Goal: Transaction & Acquisition: Download file/media

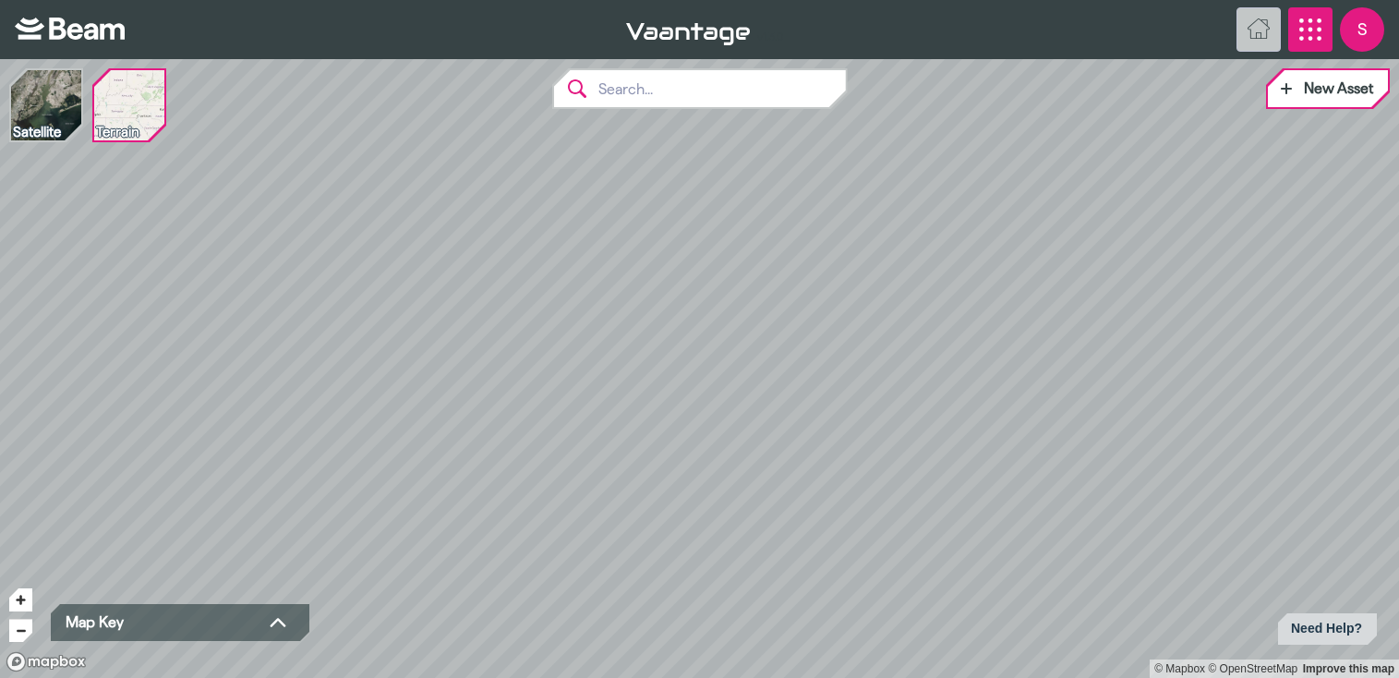
click at [1306, 30] on icon "App Menu" at bounding box center [1311, 29] width 22 height 22
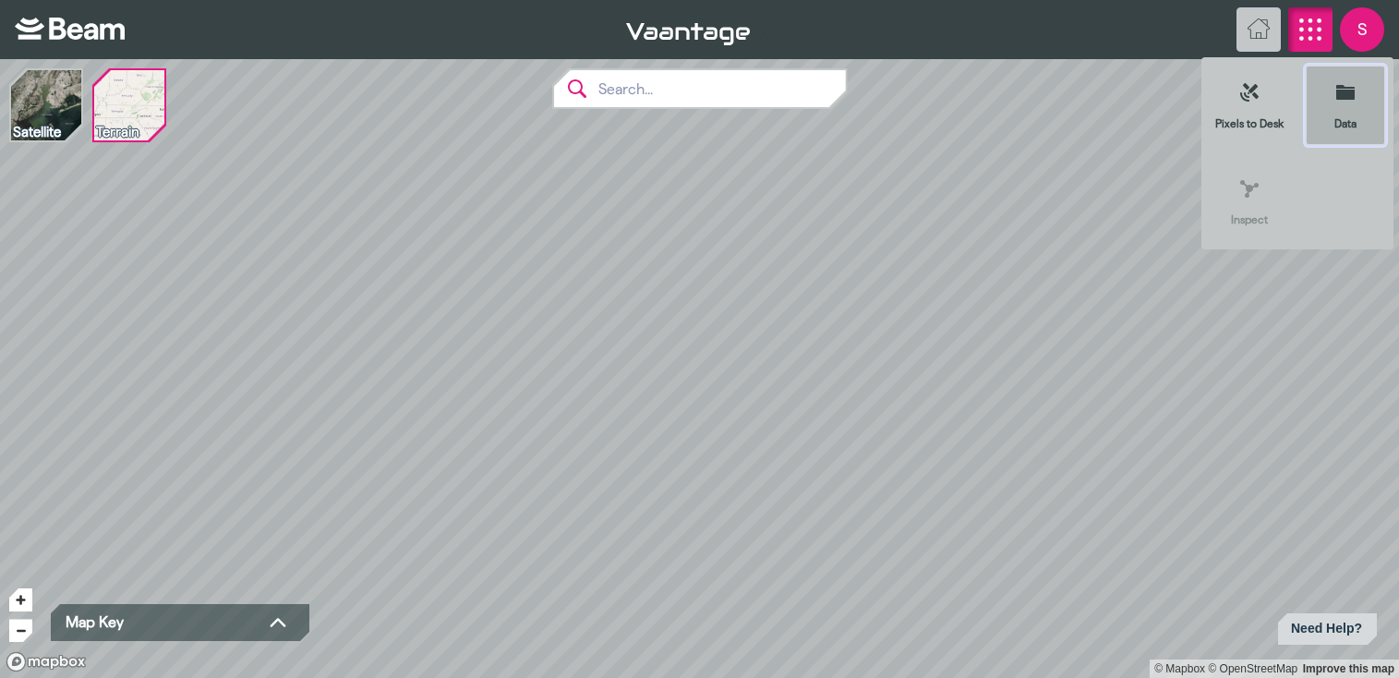
click at [1336, 96] on button "Data" at bounding box center [1345, 105] width 81 height 81
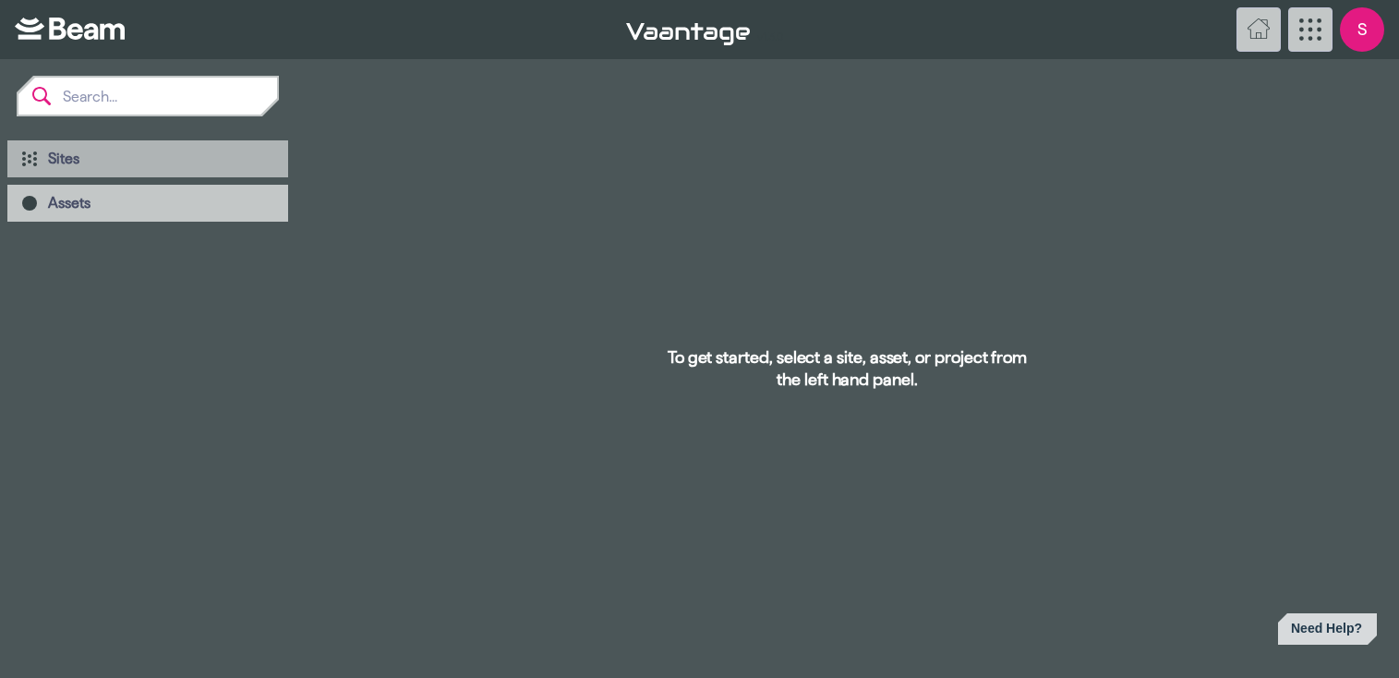
click at [58, 147] on div "Sites" at bounding box center [147, 158] width 281 height 37
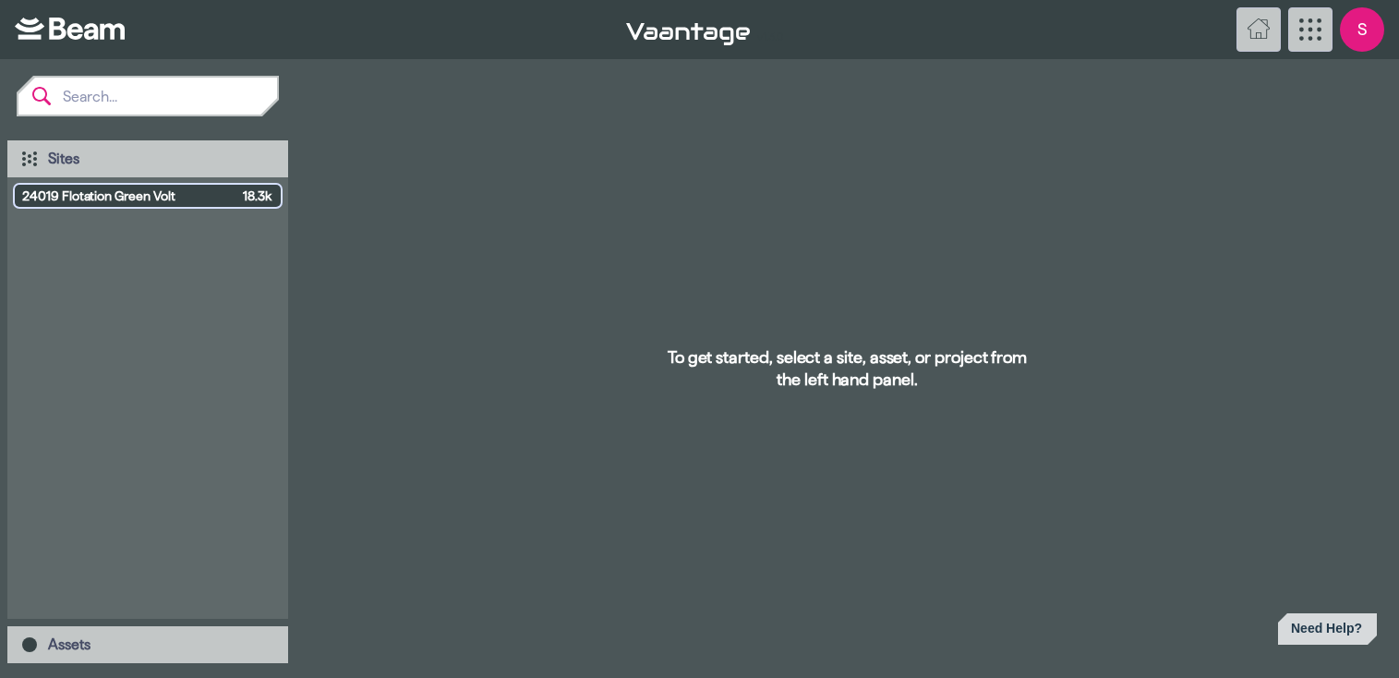
click at [148, 189] on span "24019 Flotation Green Volt" at bounding box center [128, 196] width 213 height 18
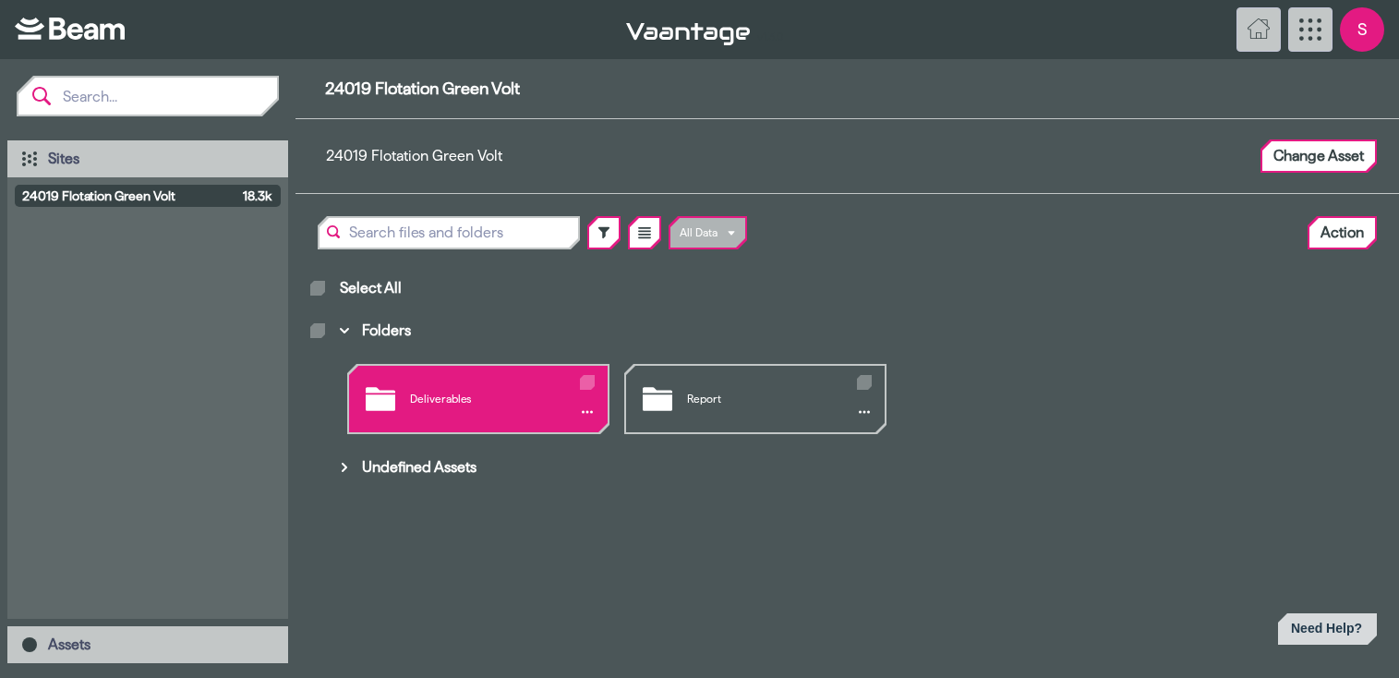
click at [536, 384] on div "Deliverables" at bounding box center [478, 399] width 259 height 67
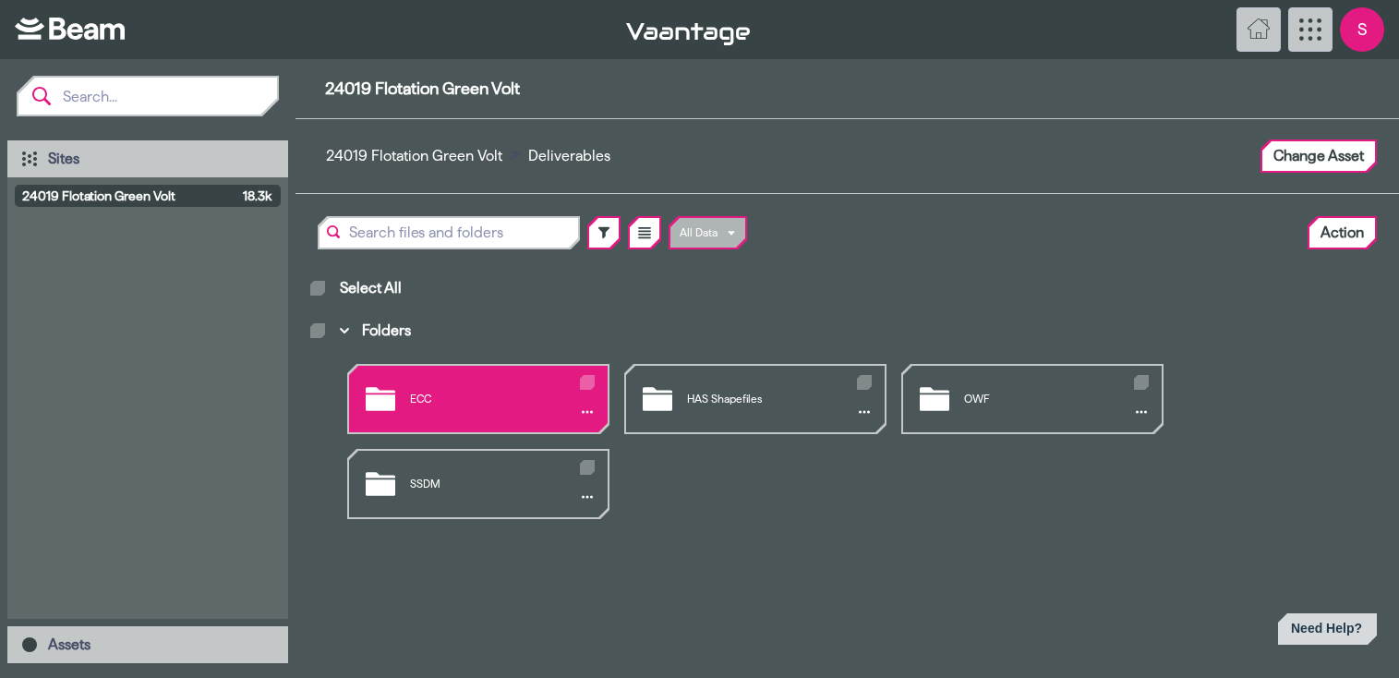
click at [456, 398] on div "ECC" at bounding box center [478, 399] width 259 height 67
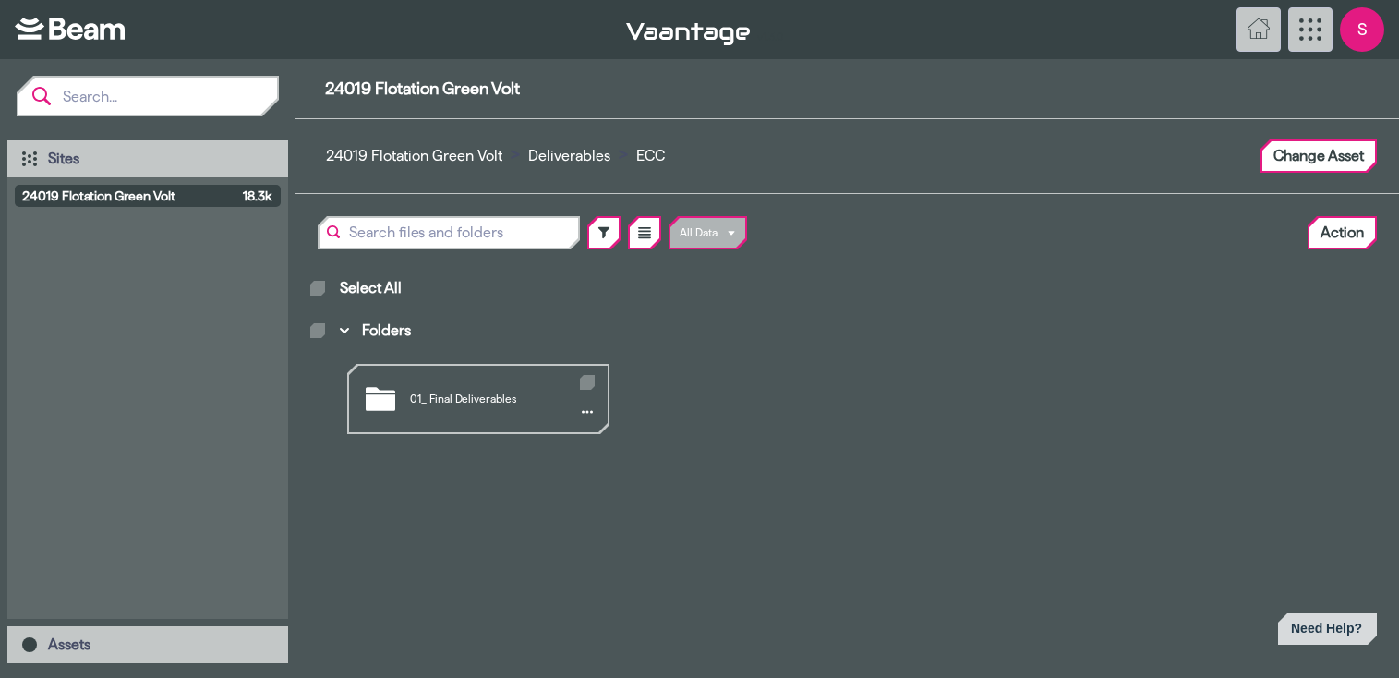
click at [456, 398] on div "01_ Final Deliverables" at bounding box center [478, 399] width 259 height 67
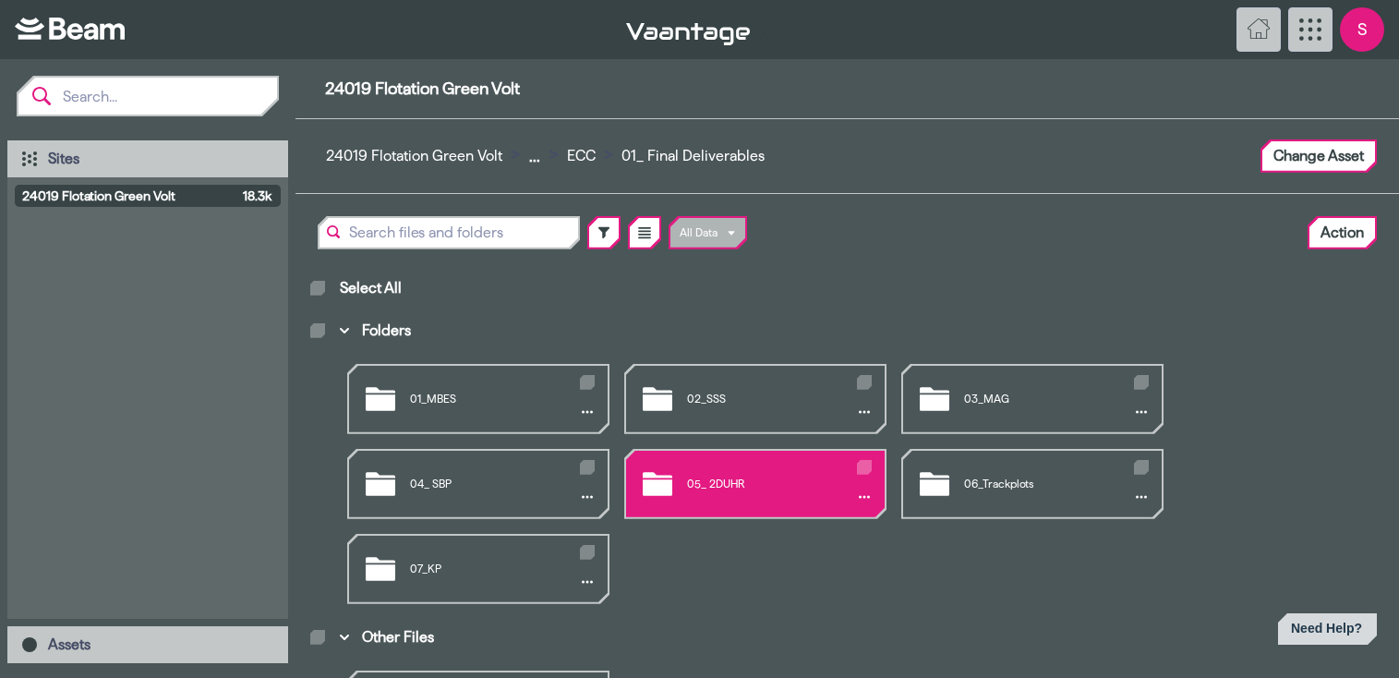
click at [724, 486] on div "05_ 2DUHR" at bounding box center [755, 484] width 259 height 67
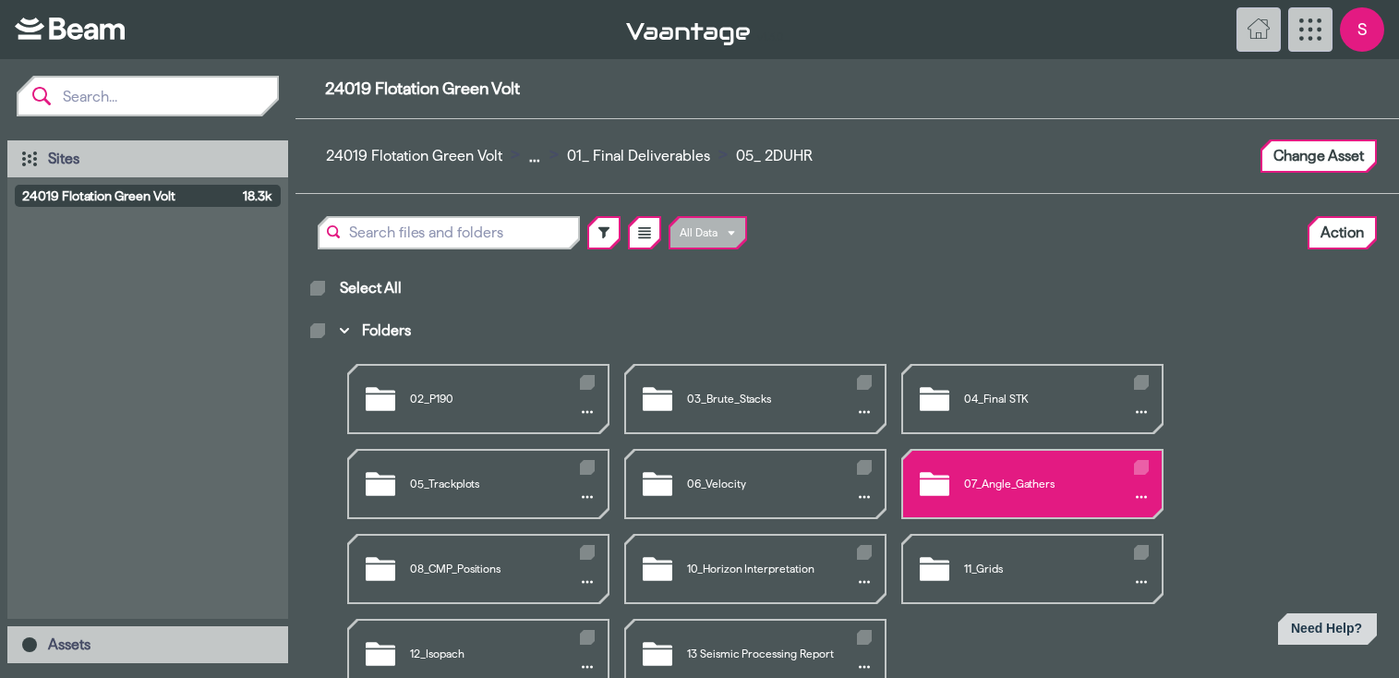
click at [1146, 466] on div "Folders" at bounding box center [1141, 467] width 15 height 15
click at [1139, 464] on input "Folders" at bounding box center [1138, 463] width 1 height 1
checkbox input "true"
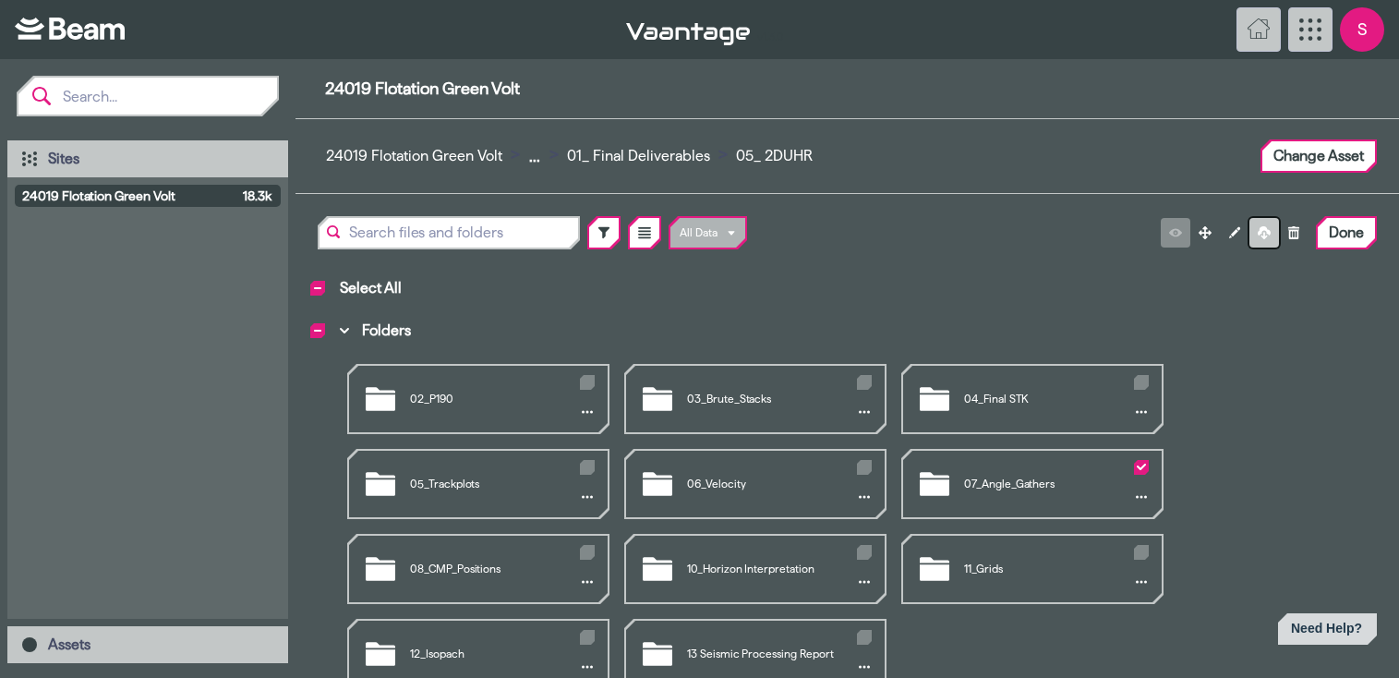
click at [1263, 231] on icon at bounding box center [1264, 232] width 13 height 13
checkbox input "false"
